Goal: Navigation & Orientation: Find specific page/section

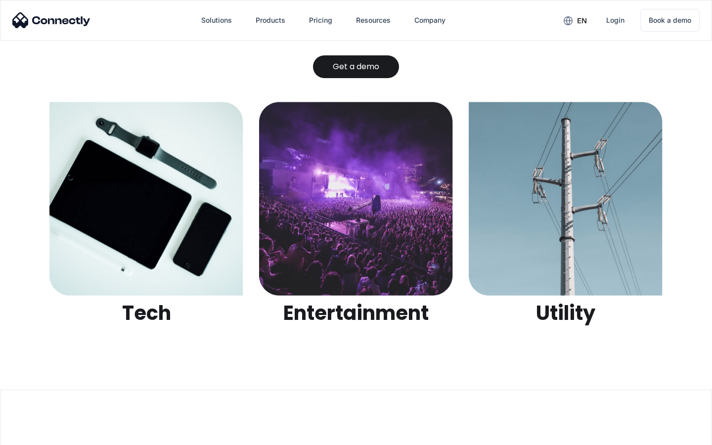
scroll to position [3120, 0]
